Goal: Navigation & Orientation: Find specific page/section

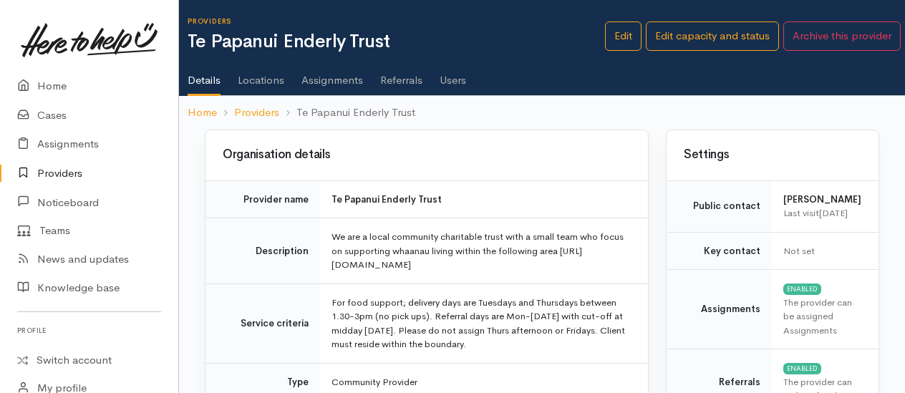
click at [342, 79] on link "Assignments" at bounding box center [333, 75] width 62 height 40
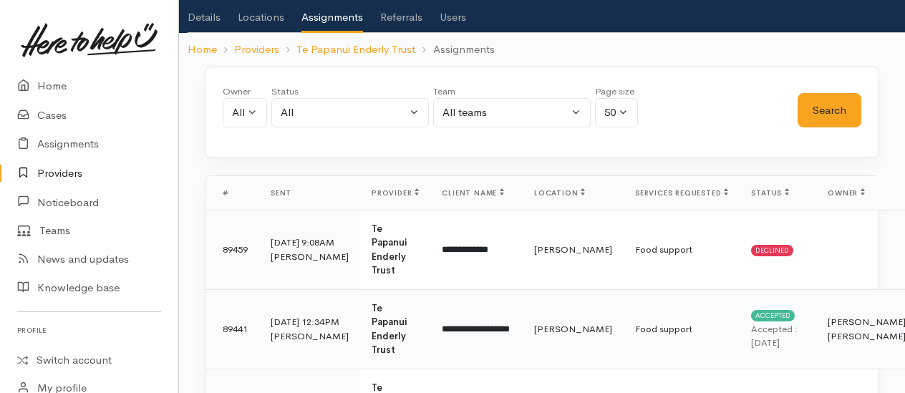
scroll to position [143, 0]
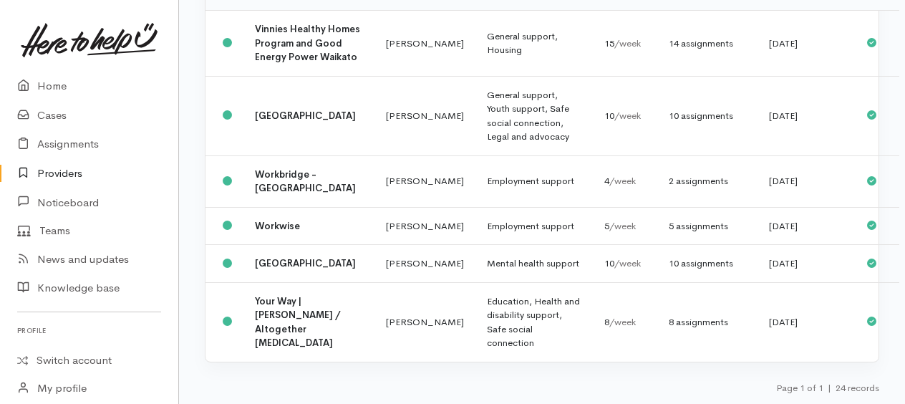
scroll to position [1614, 0]
click at [669, 51] on div "14 assignments" at bounding box center [707, 44] width 77 height 14
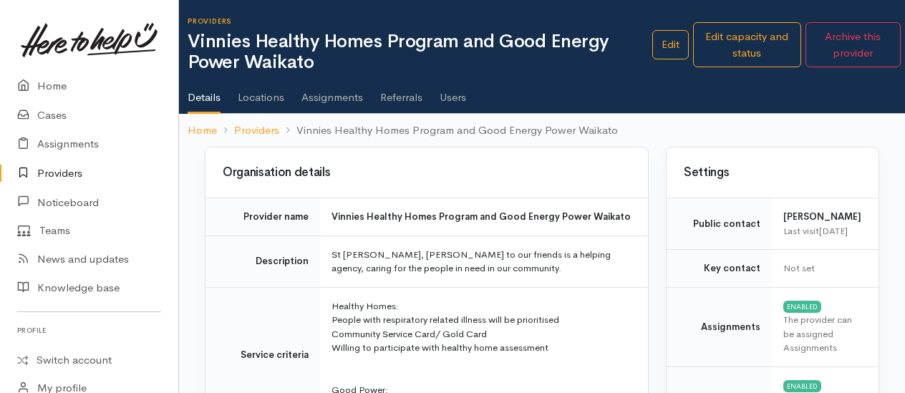
click at [334, 100] on link "Assignments" at bounding box center [333, 92] width 62 height 40
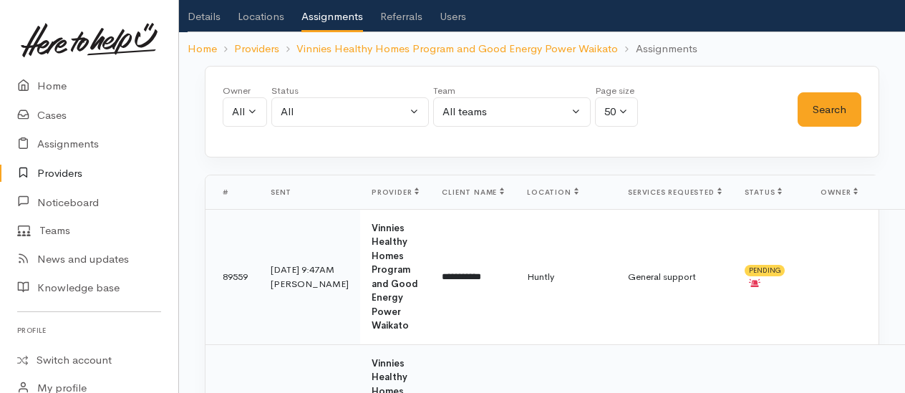
scroll to position [143, 0]
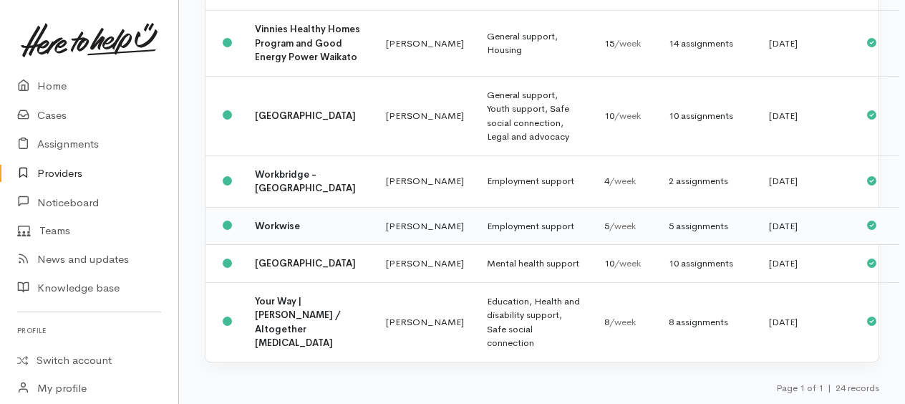
scroll to position [1803, 0]
click at [286, 168] on td "Workbridge - Waikato" at bounding box center [309, 181] width 131 height 52
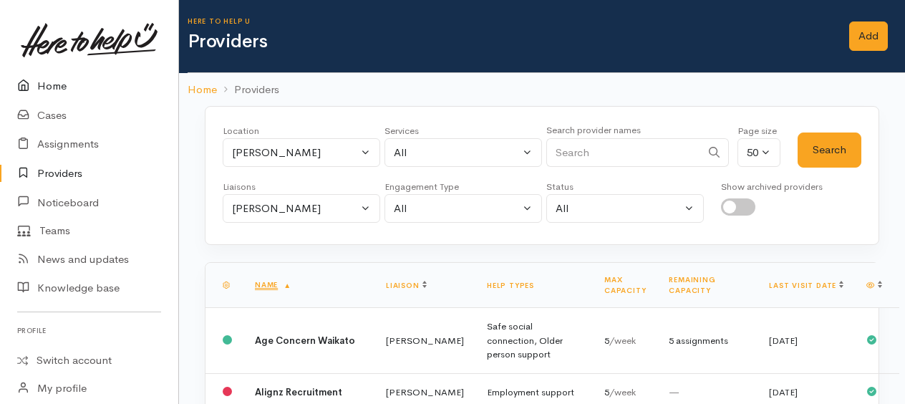
click at [52, 85] on link "Home" at bounding box center [89, 86] width 178 height 29
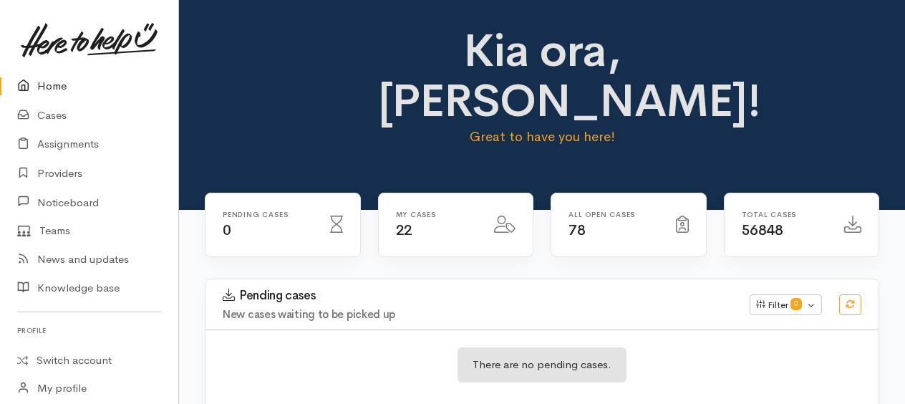
click at [52, 85] on link "Home" at bounding box center [89, 86] width 178 height 29
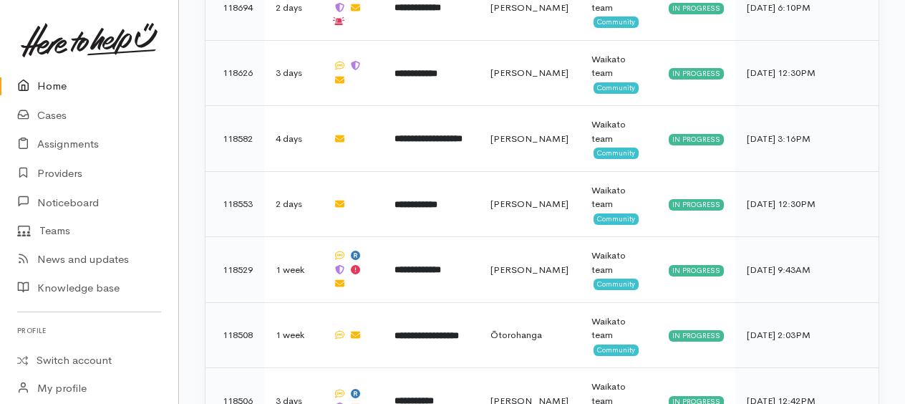
scroll to position [1354, 0]
